Goal: Task Accomplishment & Management: Complete application form

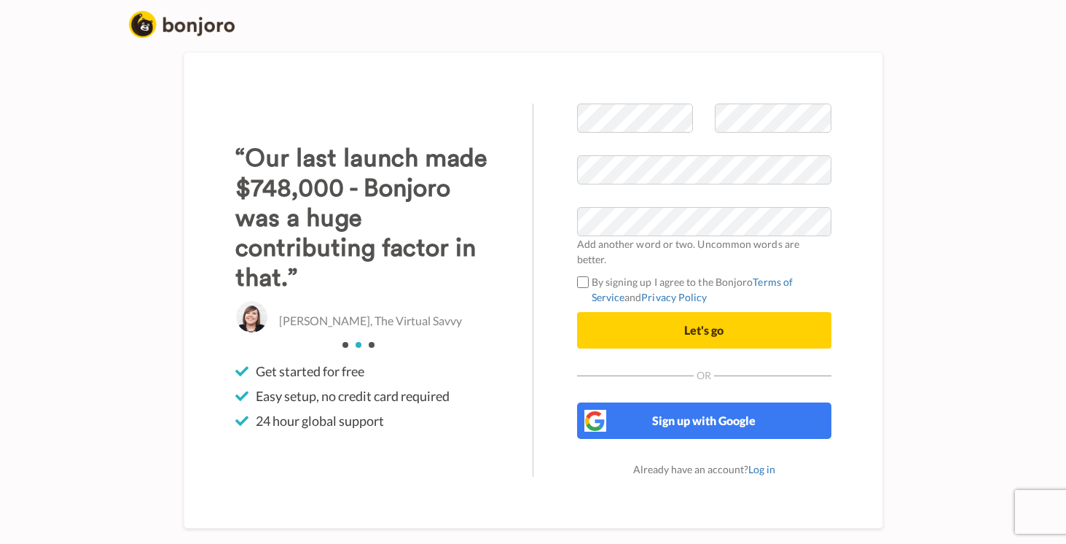
click at [695, 332] on button "Let's go" at bounding box center [704, 330] width 254 height 36
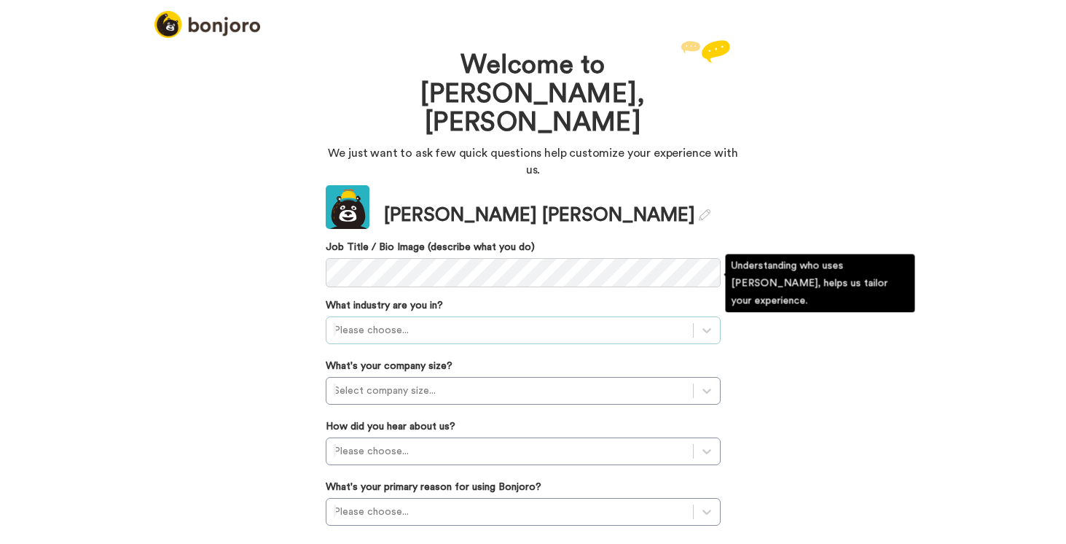
click at [393, 323] on div "Please choose..." at bounding box center [510, 330] width 352 height 15
click at [305, 306] on div "Welcome to Bonjoro, Tracey We just want to ask few quick questions help customi…" at bounding box center [533, 289] width 1066 height 507
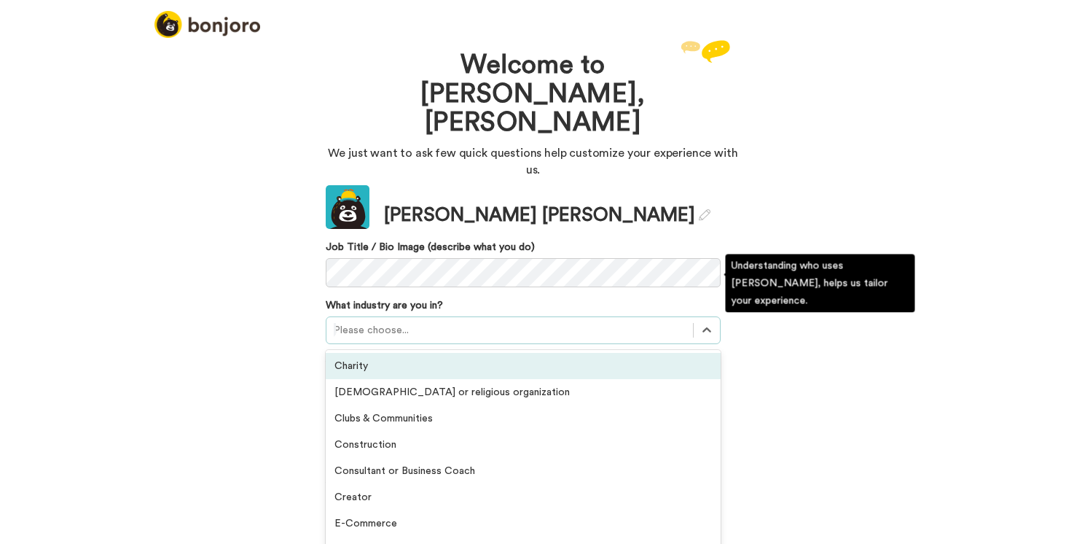
click at [355, 323] on div "Please choose..." at bounding box center [510, 330] width 352 height 15
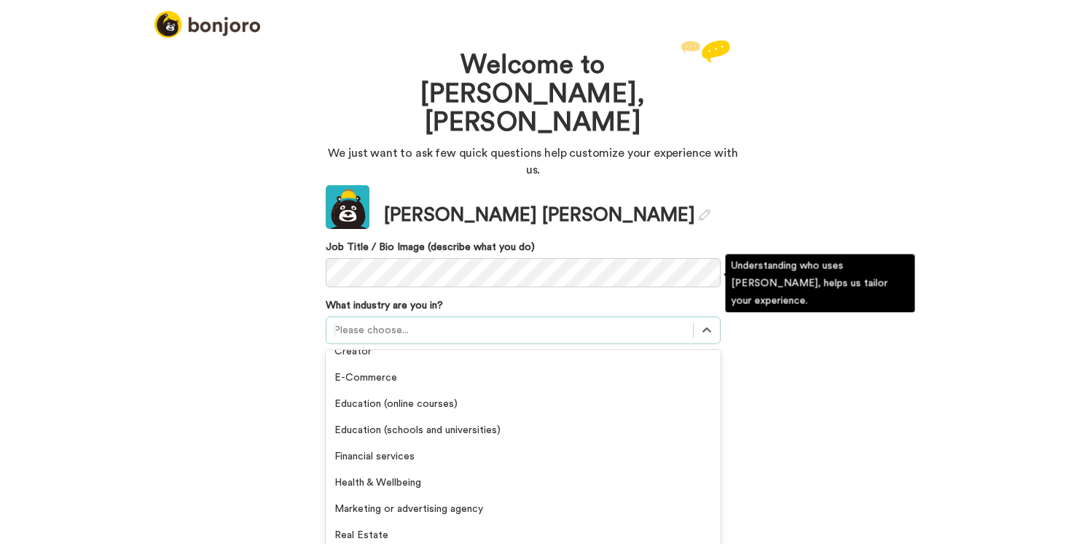
scroll to position [147, 0]
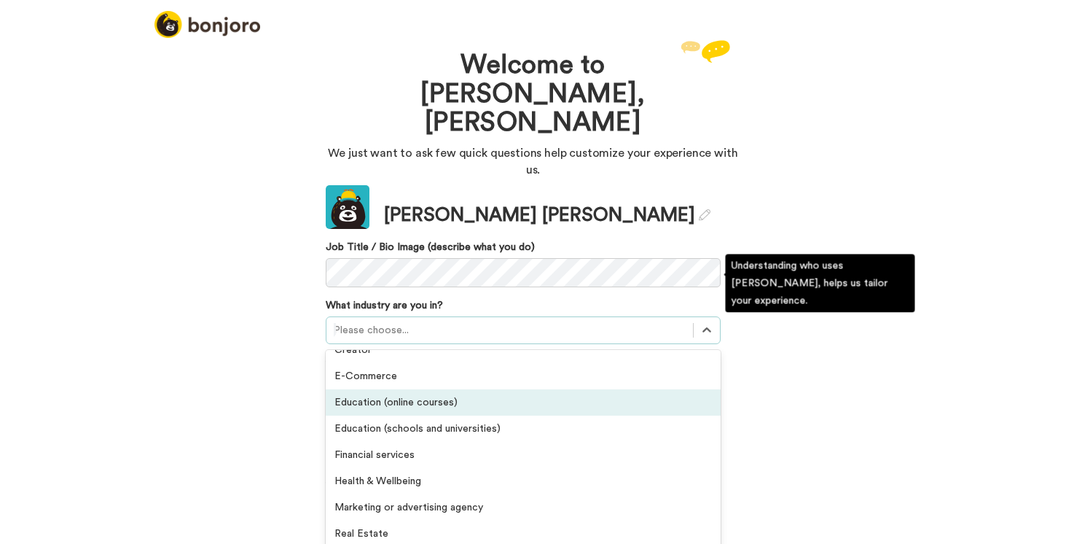
click at [375, 389] on div "Education (online courses)" at bounding box center [523, 402] width 395 height 26
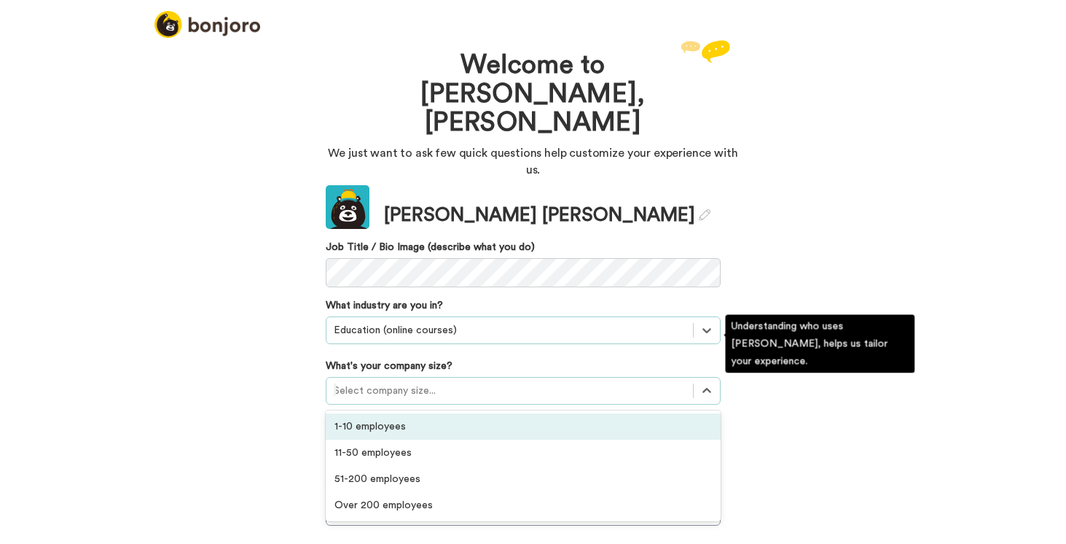
click at [378, 383] on div "Select company size..." at bounding box center [510, 390] width 352 height 15
click at [370, 413] on div "1-10 employees" at bounding box center [523, 426] width 395 height 26
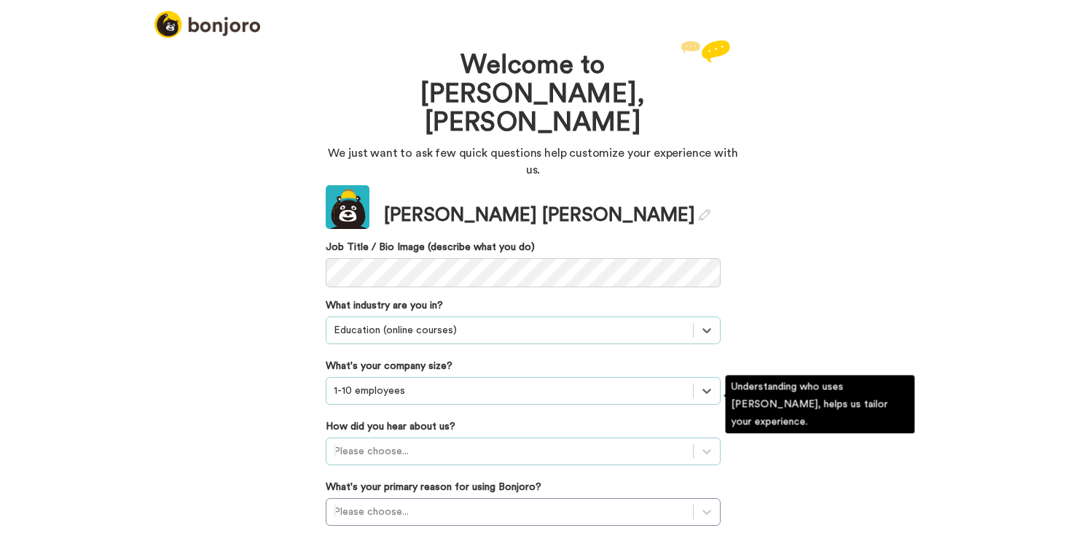
click at [368, 437] on div "Please choose..." at bounding box center [523, 451] width 395 height 28
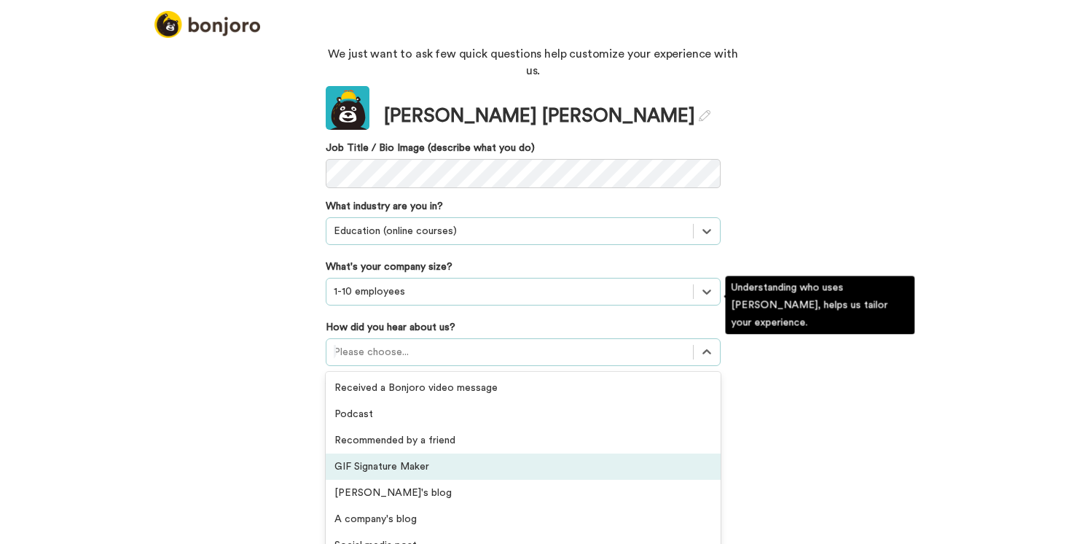
scroll to position [4, 0]
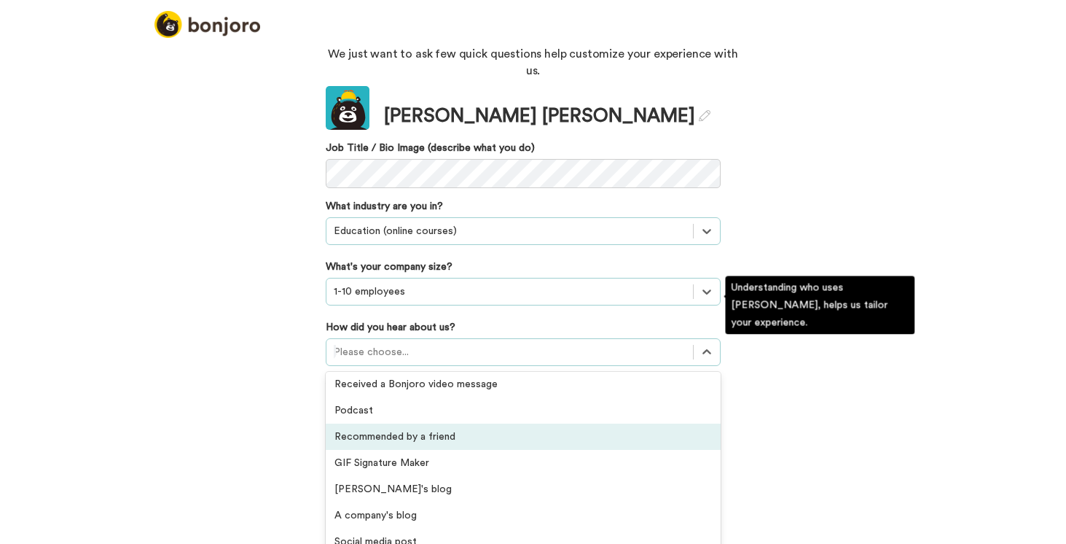
click at [377, 423] on div "Recommended by a friend" at bounding box center [523, 436] width 395 height 26
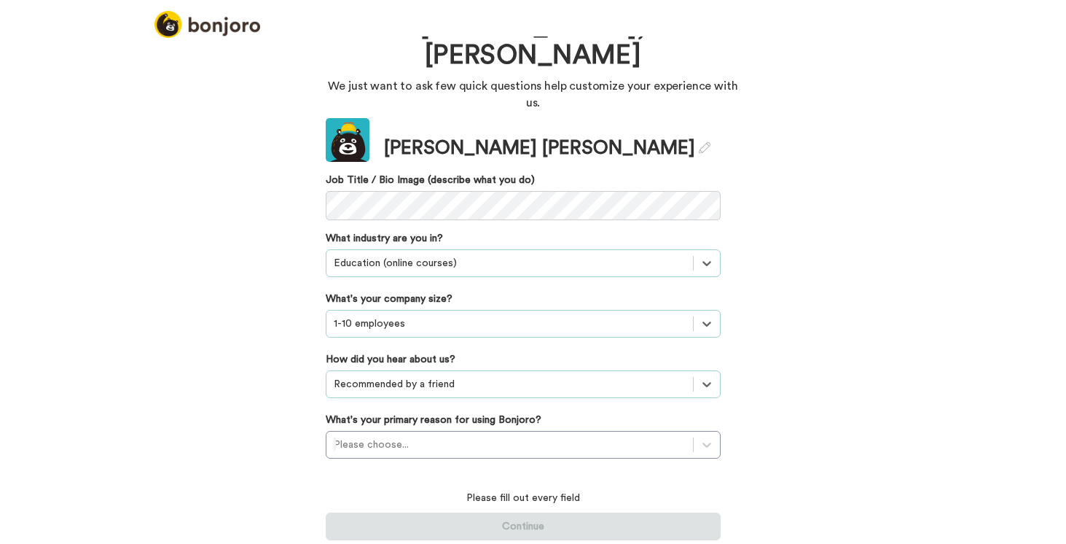
scroll to position [20, 0]
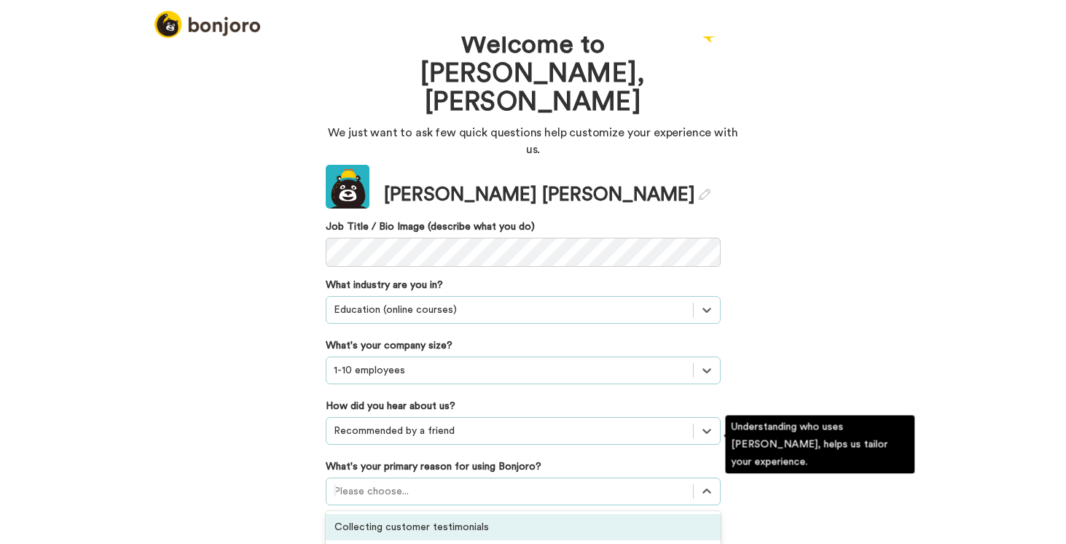
click at [369, 477] on div "option Collecting customer testimonials focused, 1 of 6. 6 results available. U…" at bounding box center [523, 491] width 395 height 28
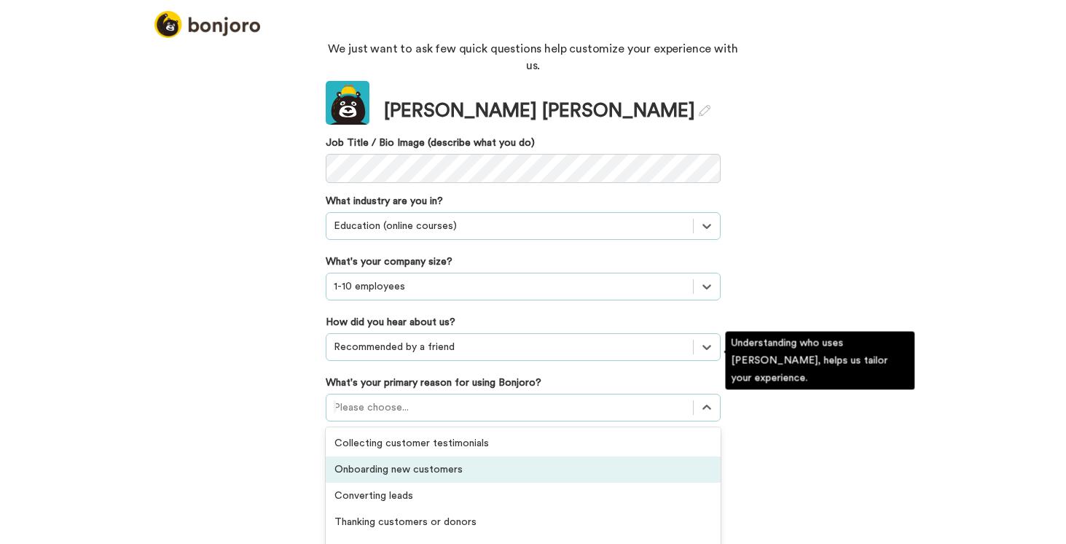
click at [371, 456] on div "Onboarding new customers" at bounding box center [523, 469] width 395 height 26
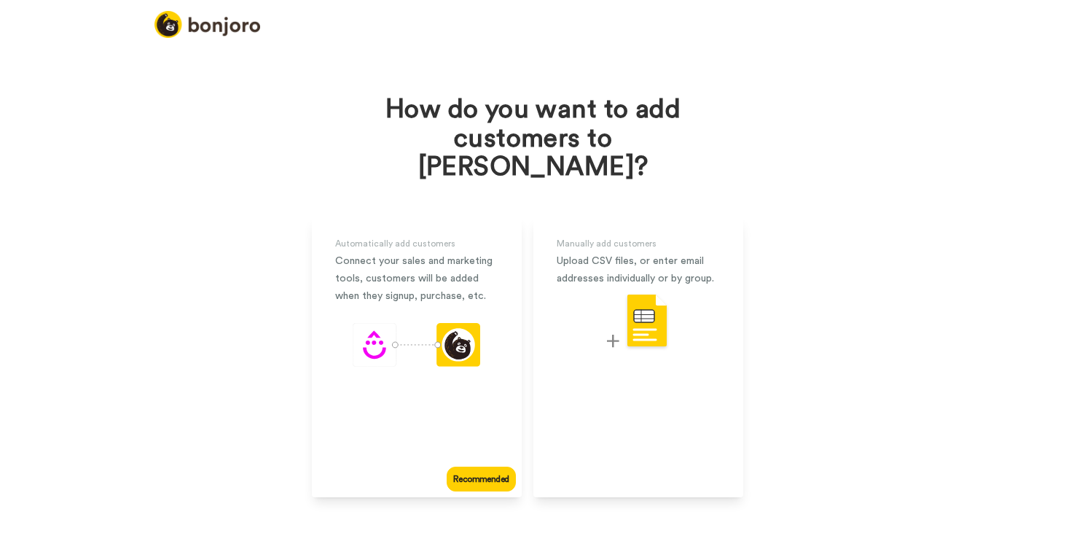
scroll to position [6, 0]
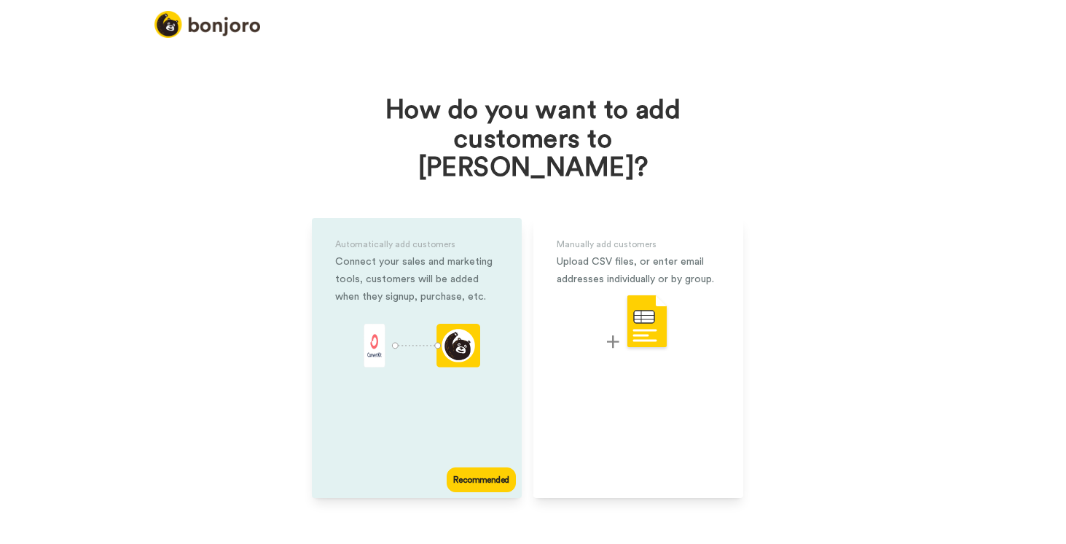
click at [467, 340] on icon "animation" at bounding box center [461, 350] width 20 height 20
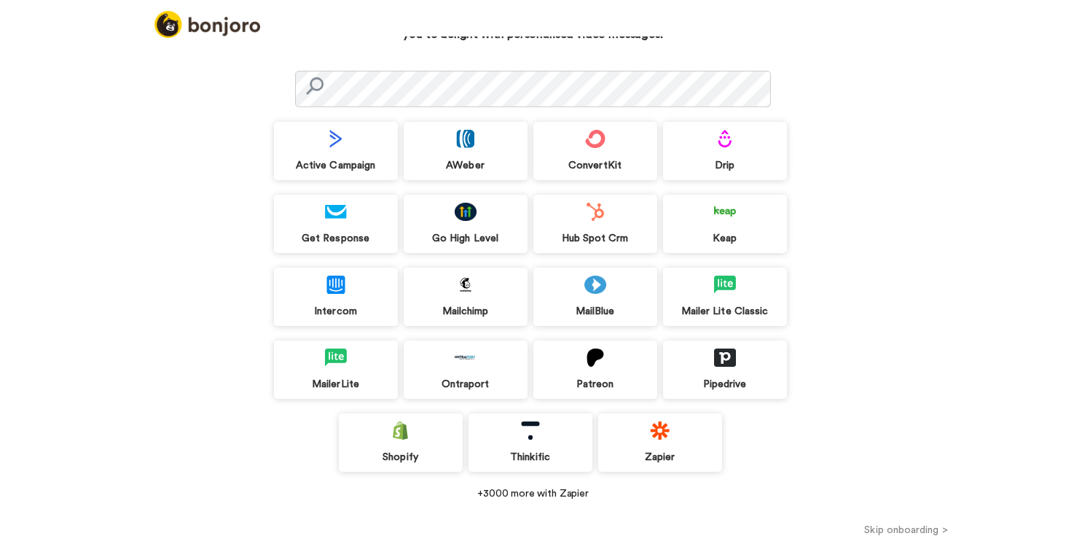
scroll to position [76, 0]
click at [652, 444] on div "Zapier" at bounding box center [660, 443] width 124 height 58
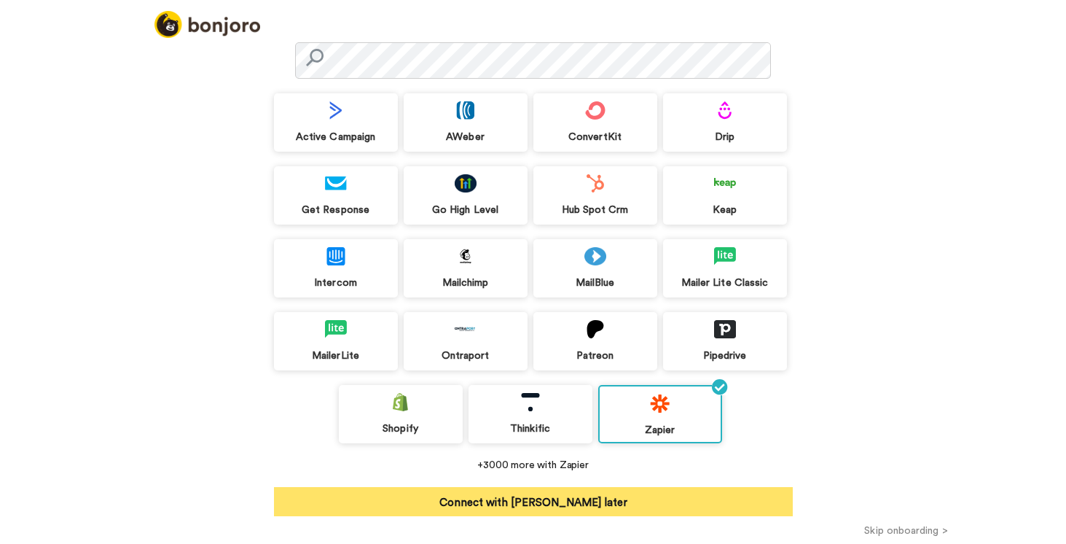
click at [566, 502] on button "Connect with Zapier later" at bounding box center [533, 501] width 519 height 29
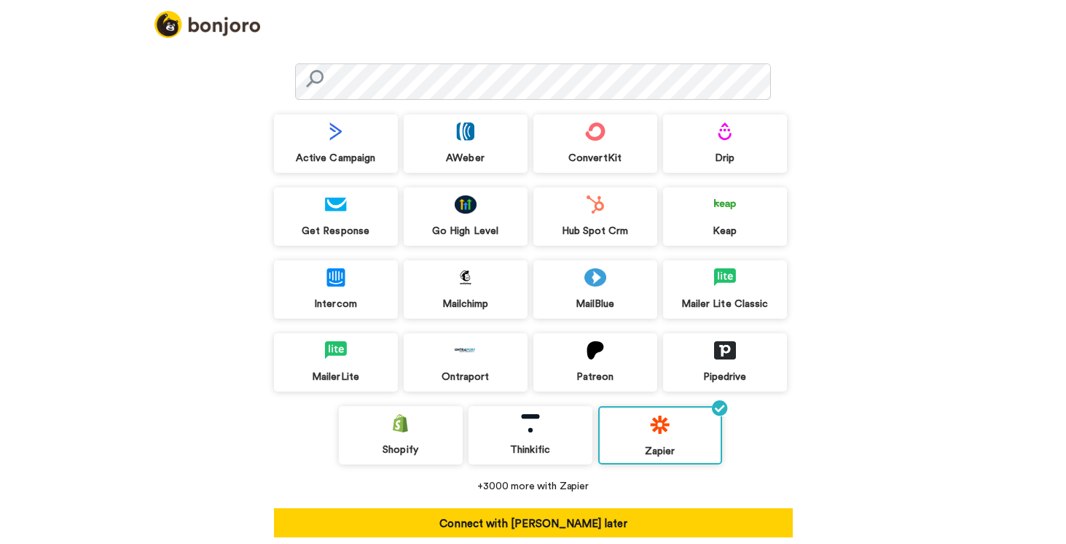
scroll to position [82, 0]
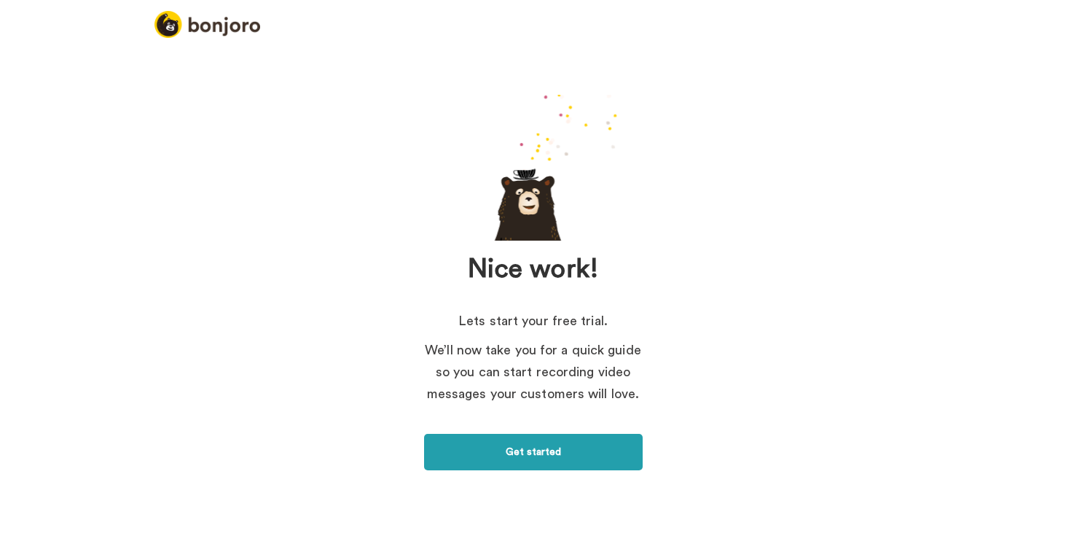
click at [541, 457] on link "Get started" at bounding box center [533, 452] width 219 height 36
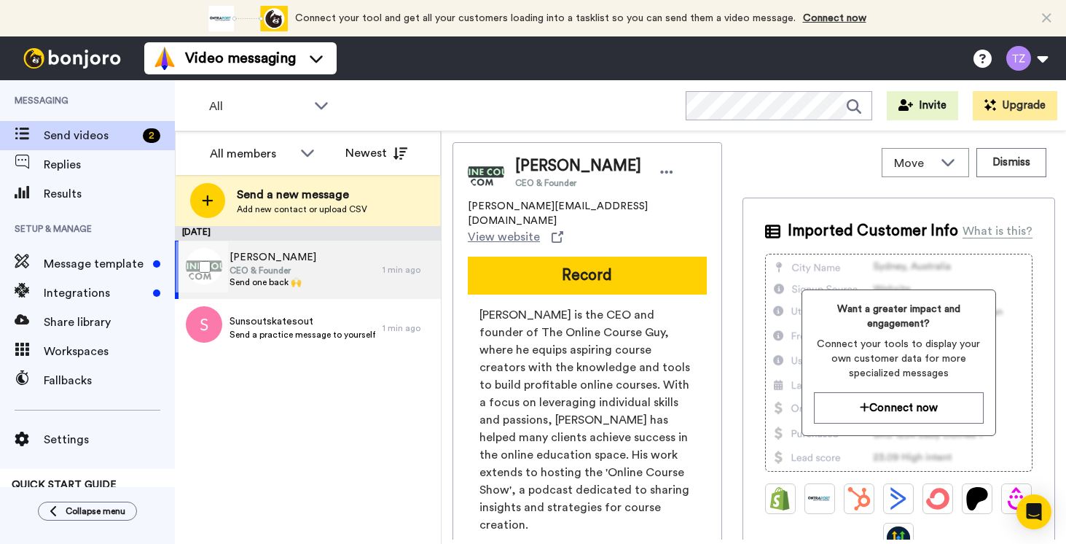
click at [318, 263] on div "Jacques Hopkins CEO & Founder Send one back 🙌" at bounding box center [279, 269] width 208 height 58
click at [236, 267] on span "CEO & Founder" at bounding box center [273, 271] width 87 height 12
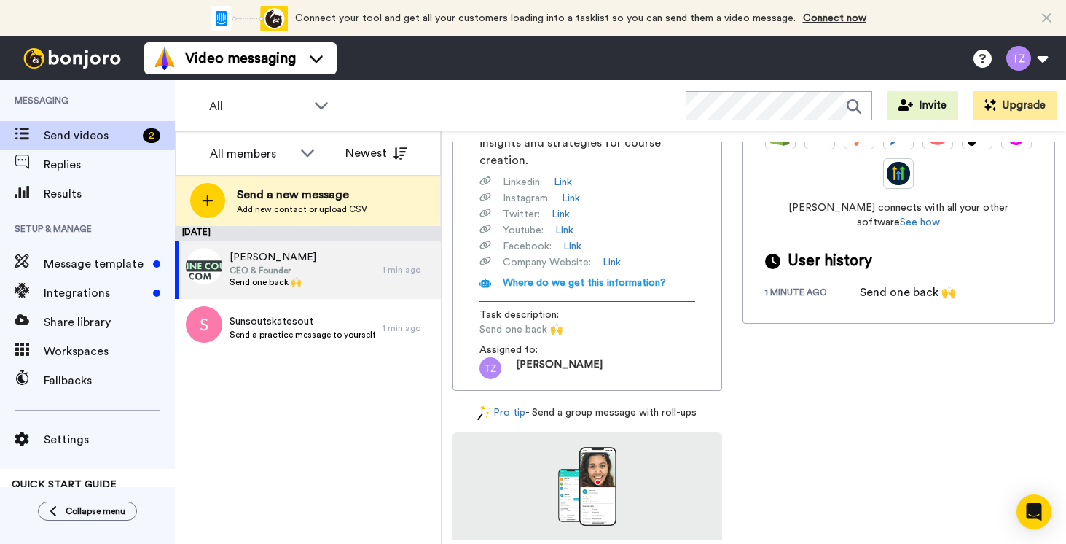
scroll to position [324, 0]
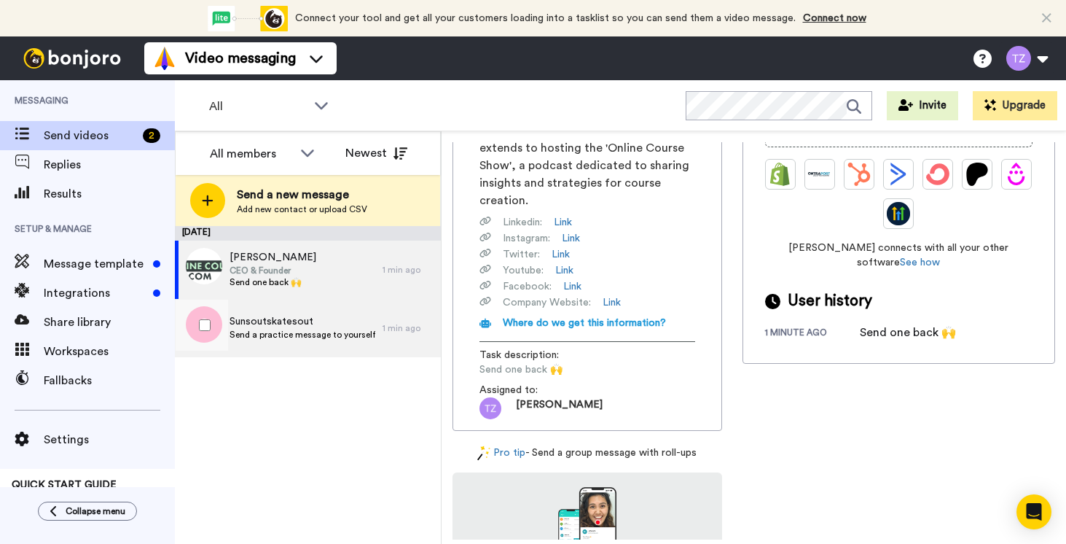
click at [268, 326] on span "Sunsoutskatesout" at bounding box center [303, 321] width 146 height 15
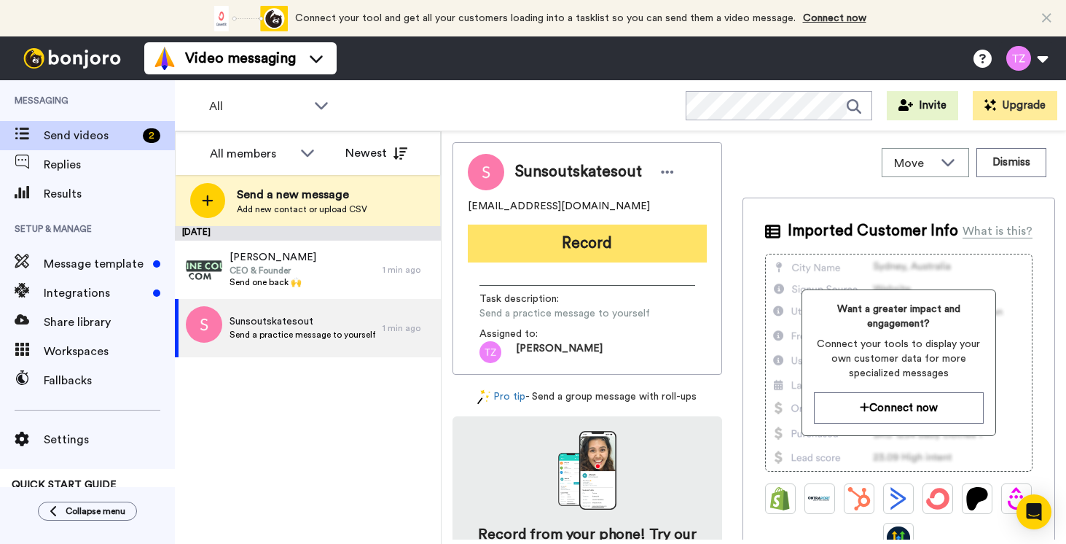
click at [582, 243] on button "Record" at bounding box center [587, 243] width 239 height 38
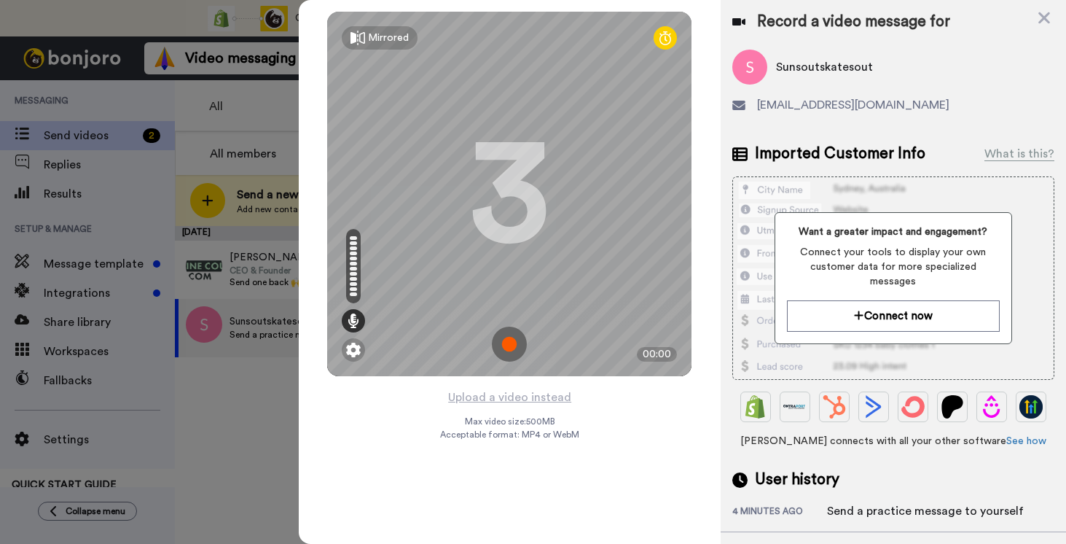
click at [512, 341] on img at bounding box center [509, 343] width 35 height 35
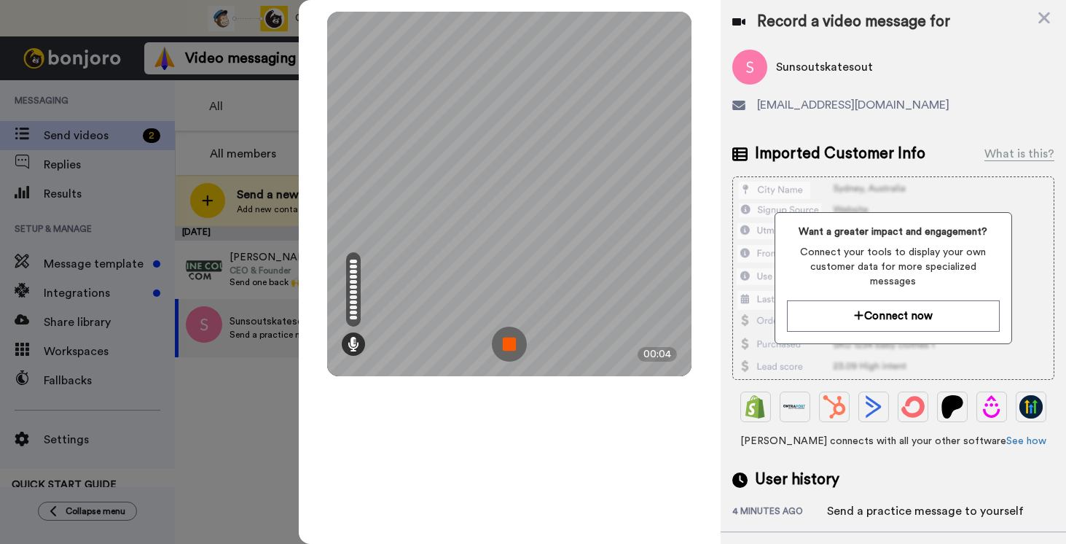
click at [510, 342] on img at bounding box center [509, 343] width 35 height 35
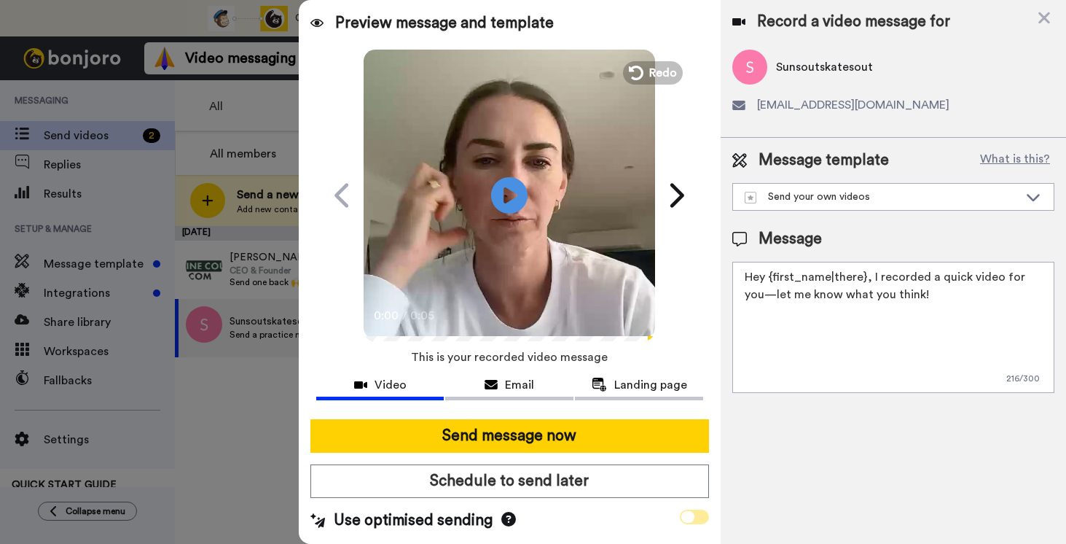
click at [684, 518] on icon at bounding box center [687, 517] width 13 height 12
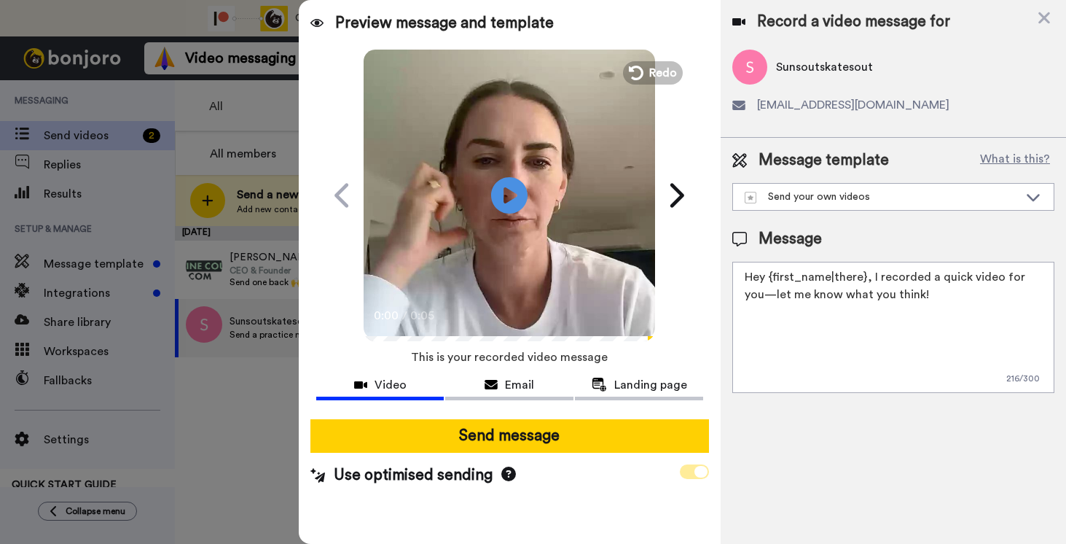
click at [692, 473] on span at bounding box center [694, 471] width 29 height 15
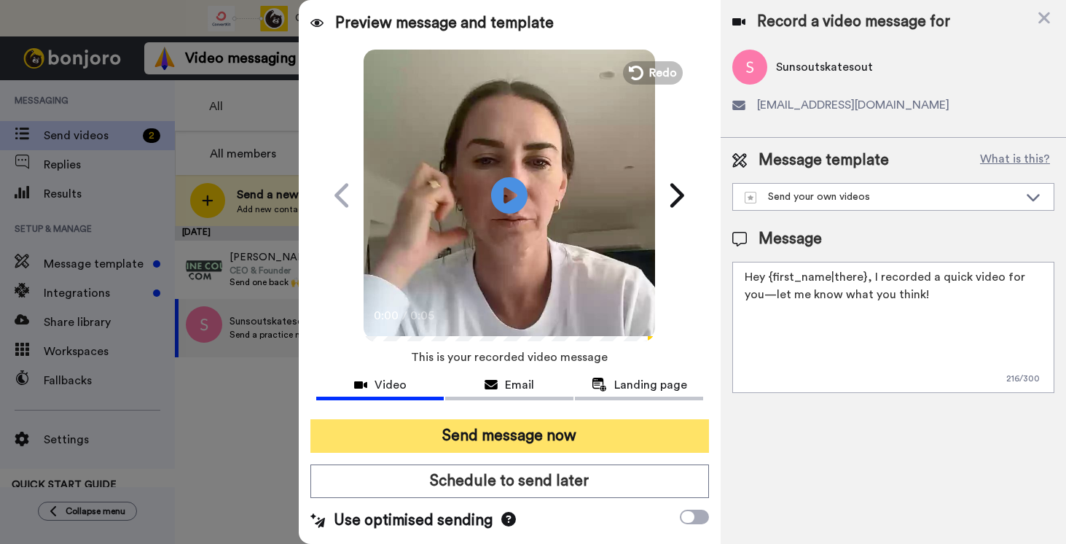
click at [494, 431] on button "Send message now" at bounding box center [509, 436] width 399 height 34
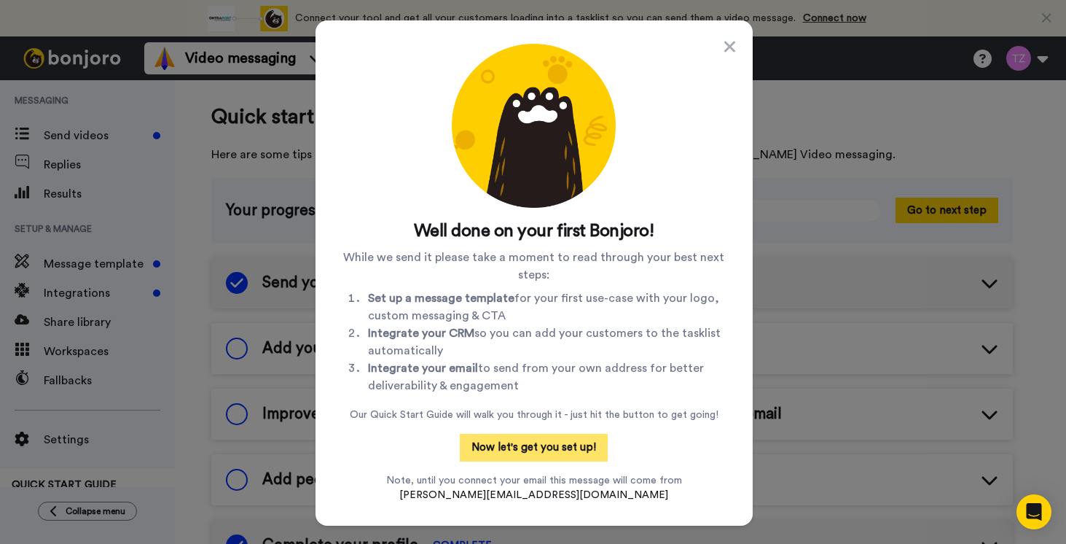
click at [562, 447] on button "Now let's get you set up!" at bounding box center [534, 448] width 148 height 28
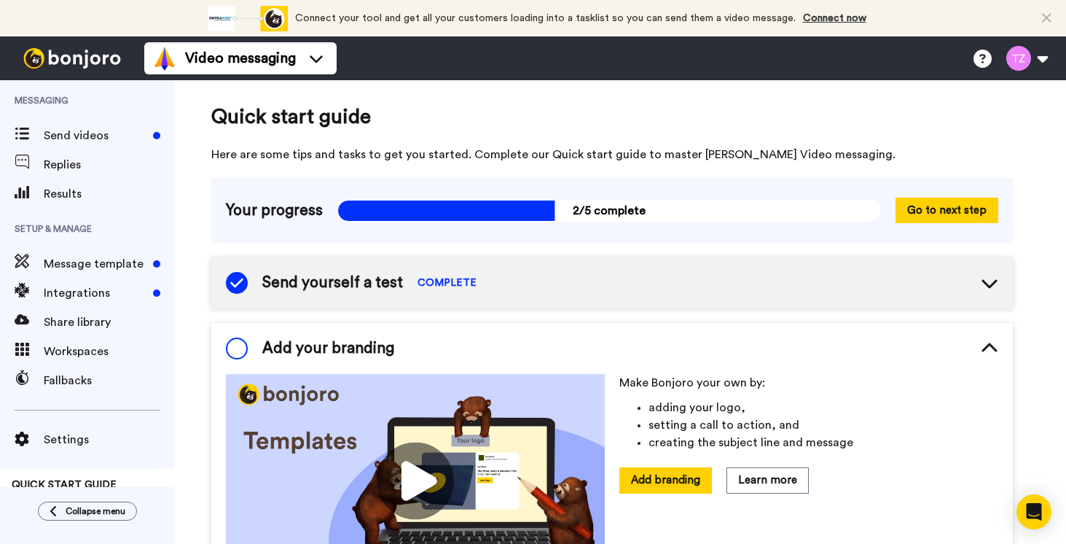
scroll to position [151, 0]
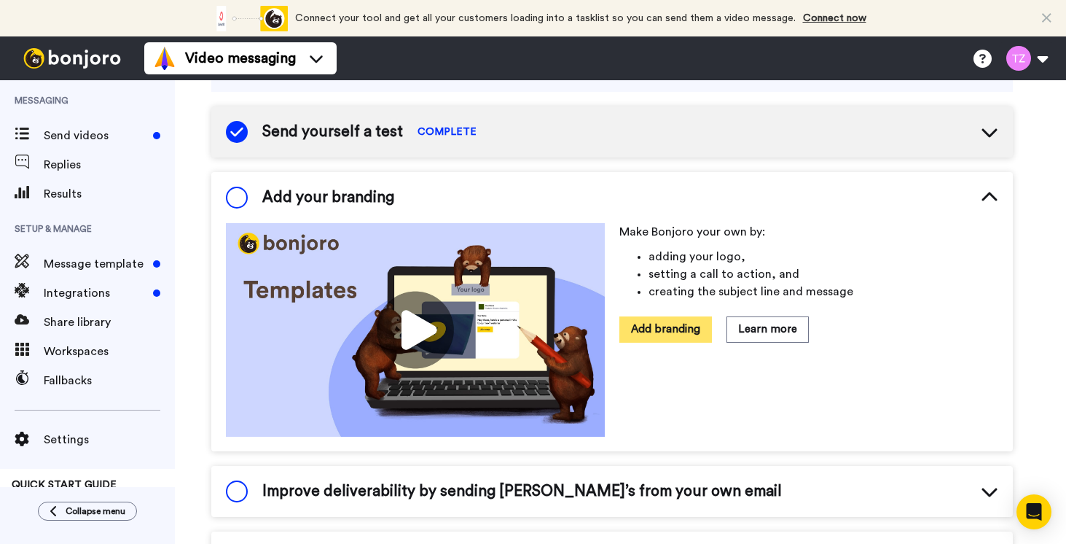
click at [659, 335] on button "Add branding" at bounding box center [665, 329] width 93 height 26
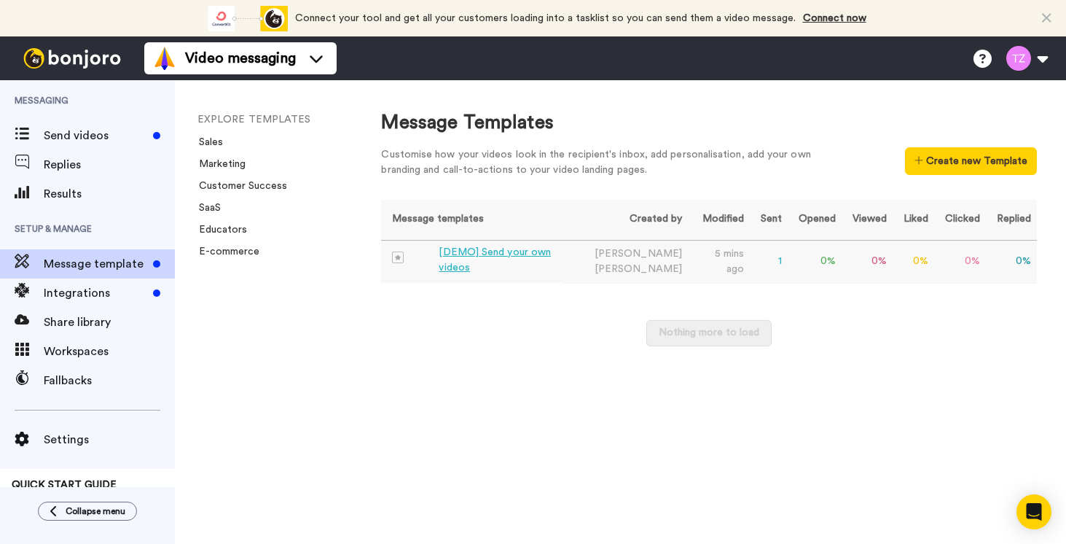
click at [498, 252] on div "[DEMO] Send your own videos" at bounding box center [498, 260] width 118 height 31
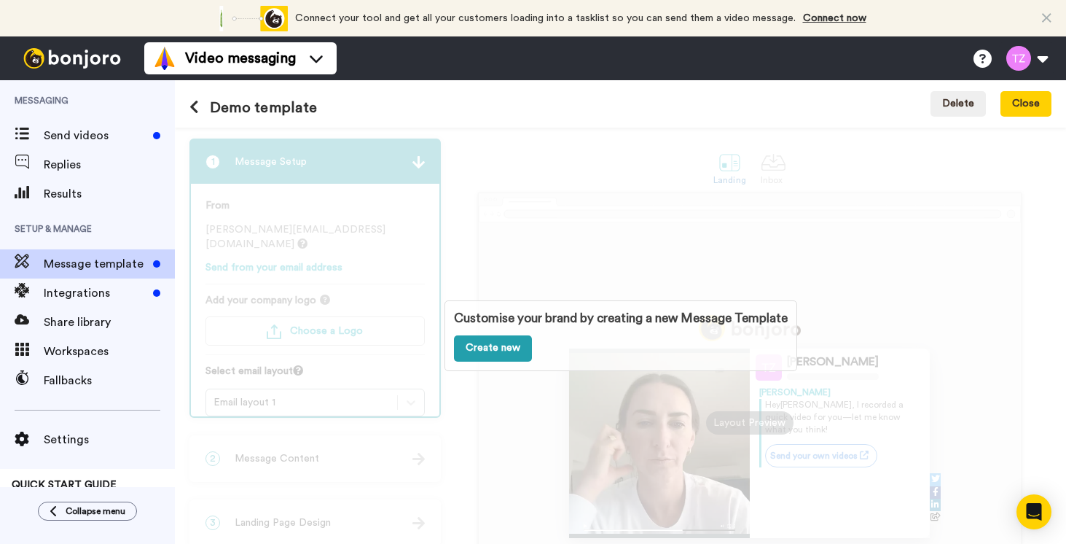
click at [485, 345] on link "Create new" at bounding box center [493, 348] width 78 height 26
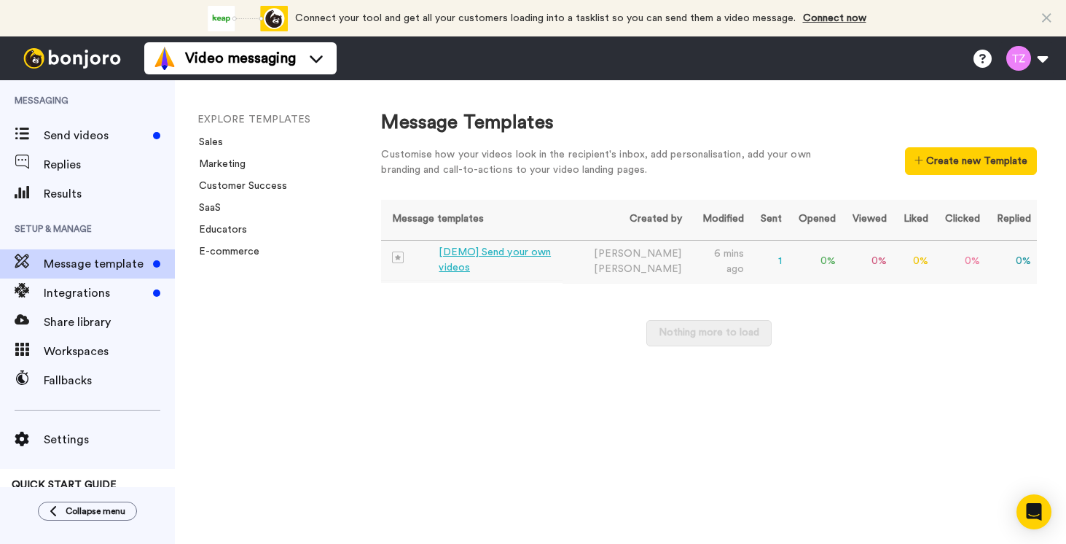
click at [474, 253] on div "[DEMO] Send your own videos" at bounding box center [498, 260] width 118 height 31
click at [950, 154] on button "Create new Template" at bounding box center [971, 161] width 132 height 28
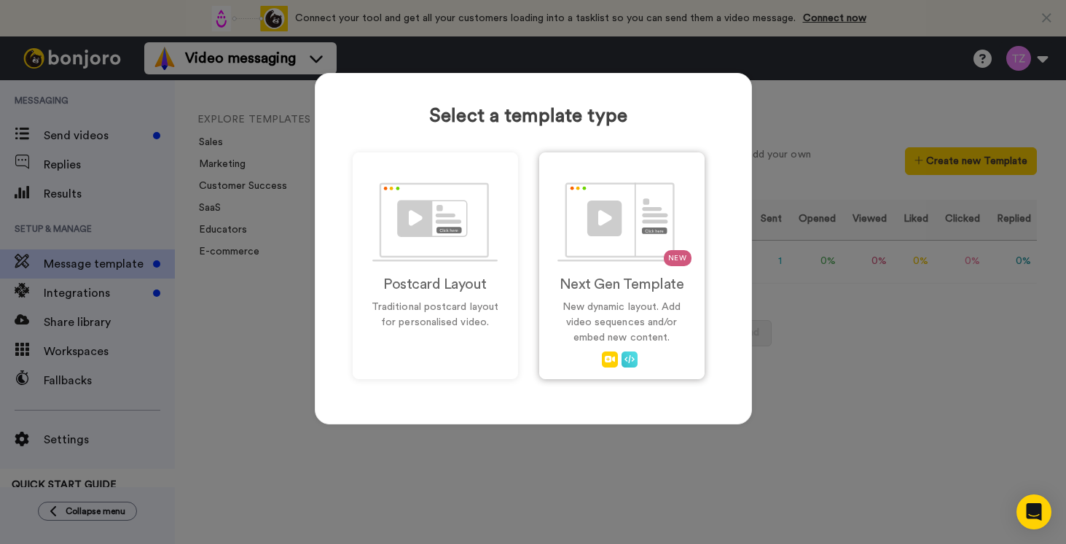
click at [603, 217] on img at bounding box center [621, 221] width 128 height 79
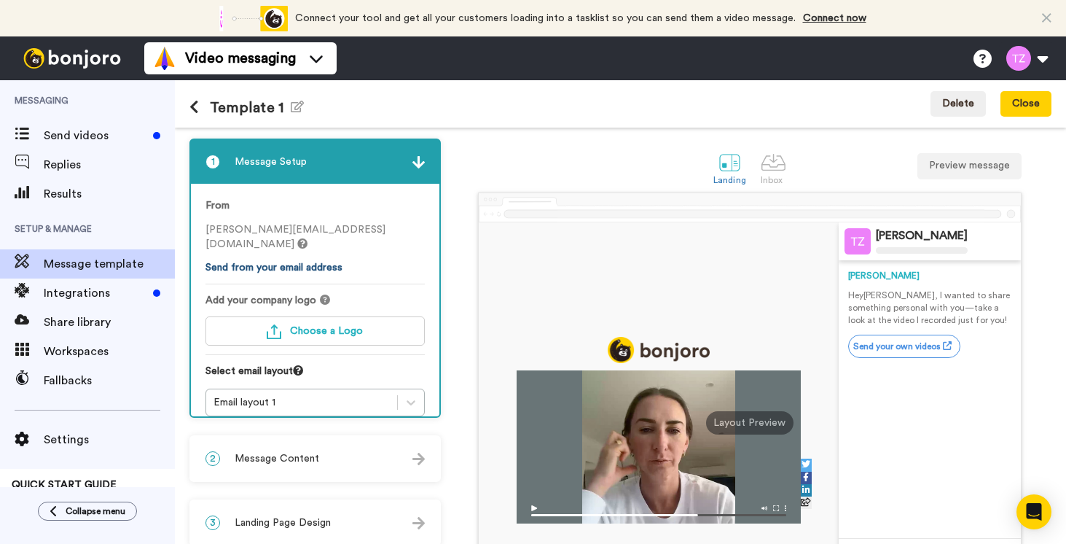
click at [316, 262] on link "Send from your email address" at bounding box center [273, 267] width 137 height 10
click at [1041, 61] on button at bounding box center [1026, 58] width 55 height 32
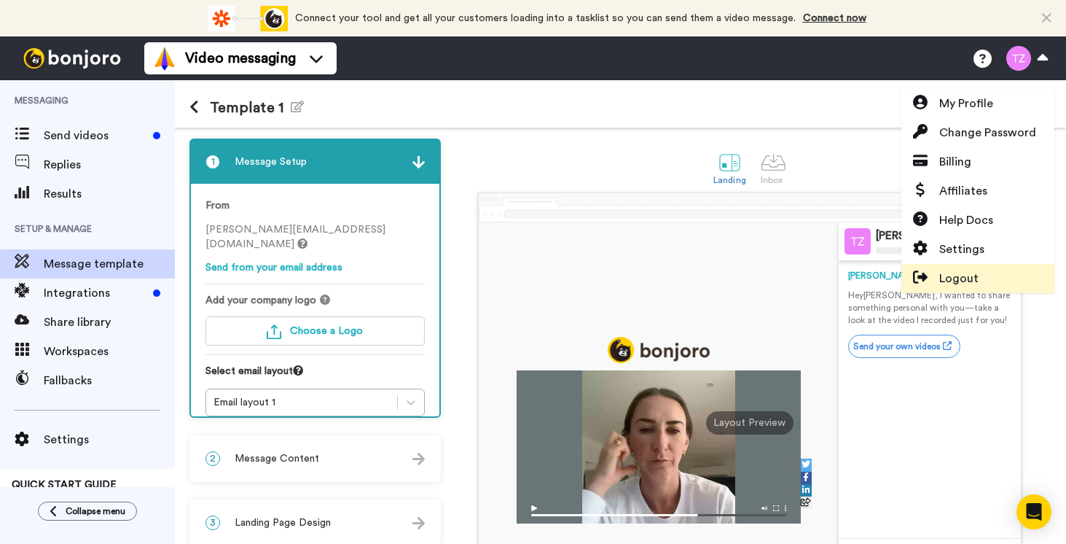
click at [963, 280] on span "Logout" at bounding box center [958, 278] width 39 height 17
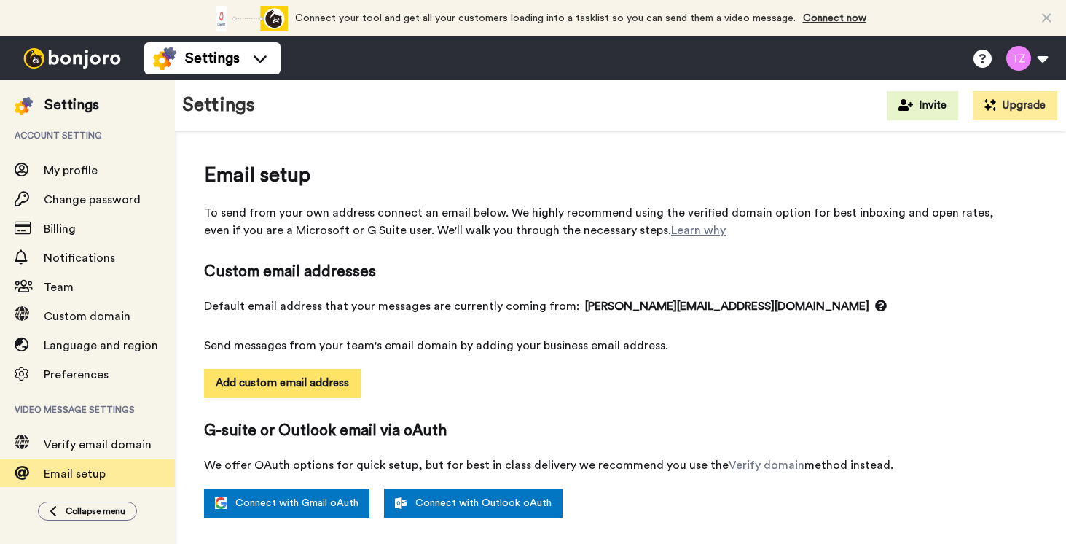
click at [294, 388] on button "Add custom email address" at bounding box center [282, 383] width 157 height 29
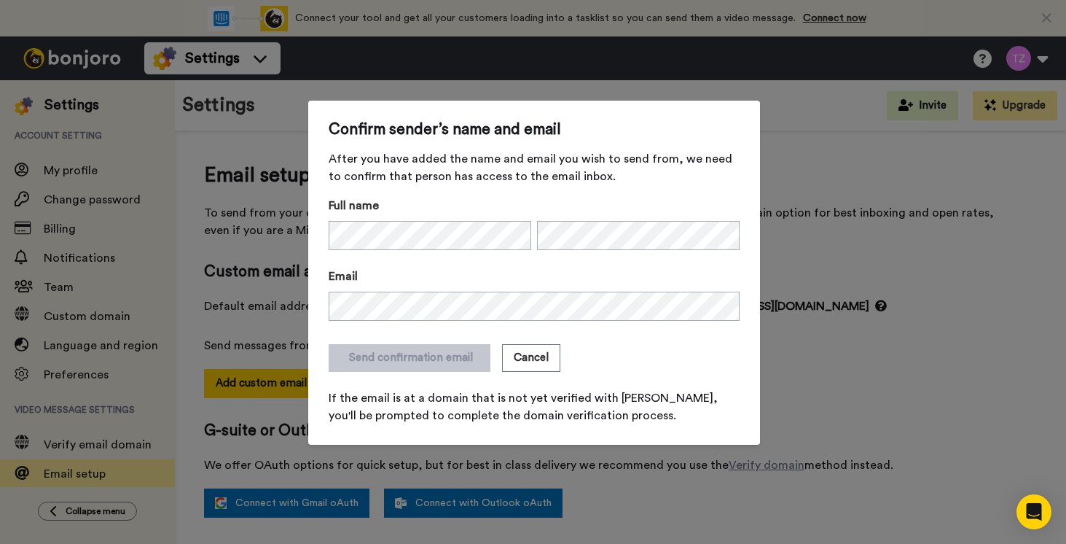
click at [471, 321] on div "Email" at bounding box center [534, 296] width 411 height 59
click at [439, 369] on button "Send confirmation email" at bounding box center [409, 358] width 161 height 28
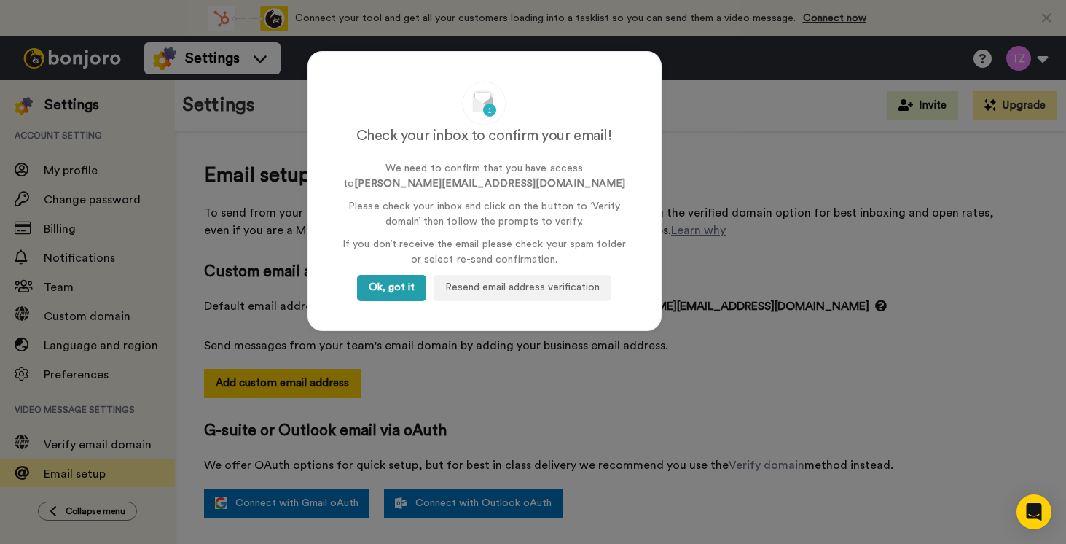
click at [393, 284] on button "Ok, got it" at bounding box center [391, 288] width 69 height 26
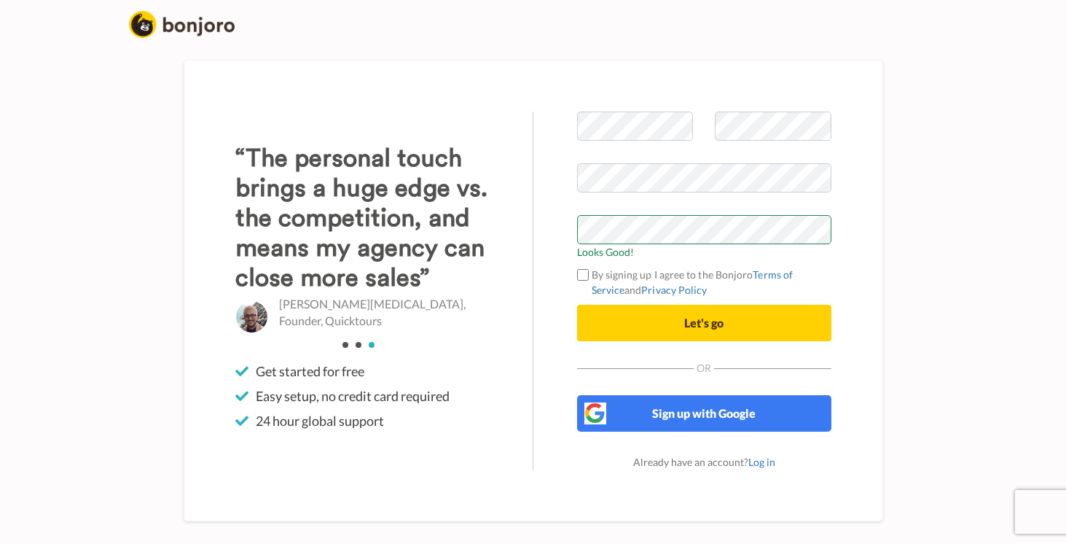
click at [709, 319] on span "Let's go" at bounding box center [703, 323] width 39 height 14
